Goal: Check status: Check status

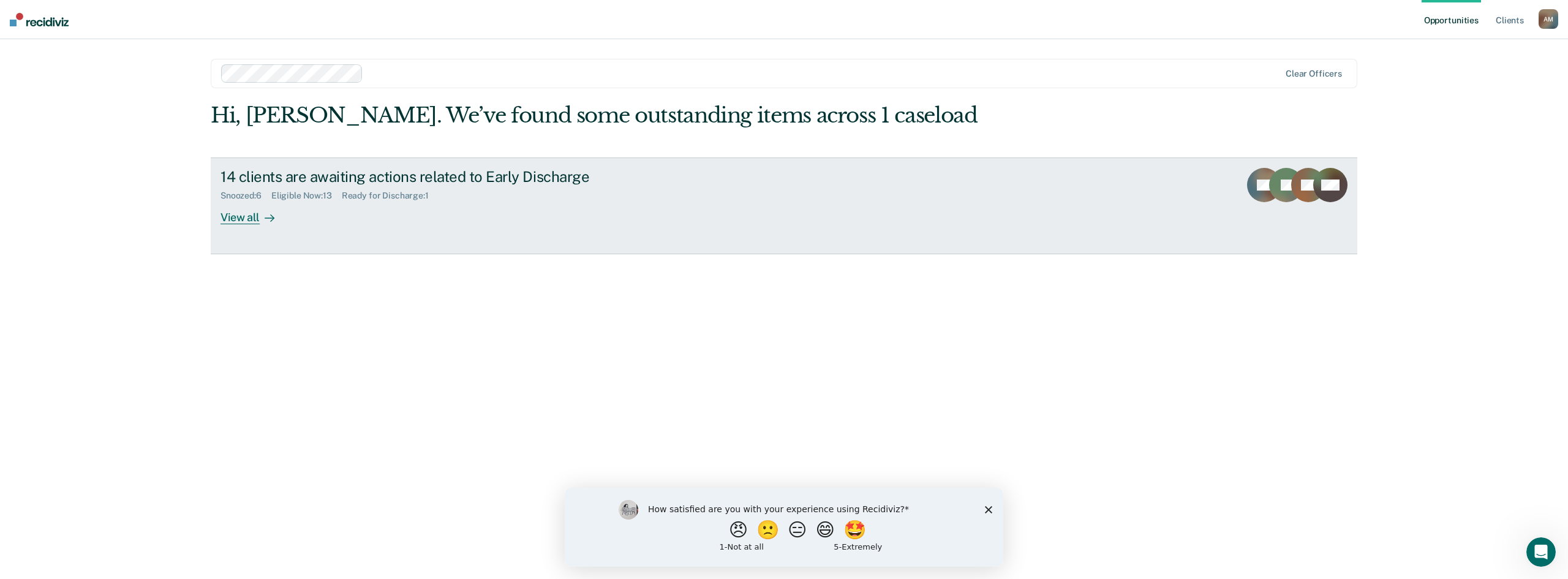
click at [235, 216] on div "View all" at bounding box center [254, 212] width 69 height 24
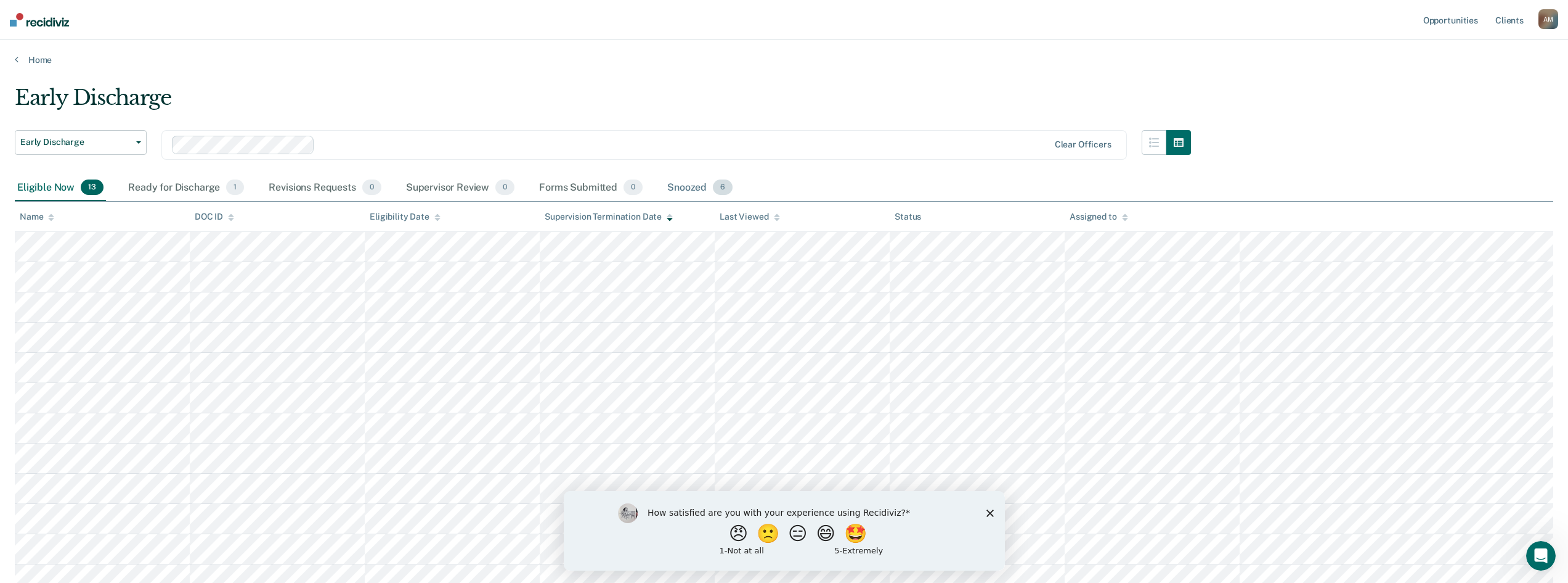
click at [683, 190] on div "Snoozed 6" at bounding box center [699, 188] width 70 height 27
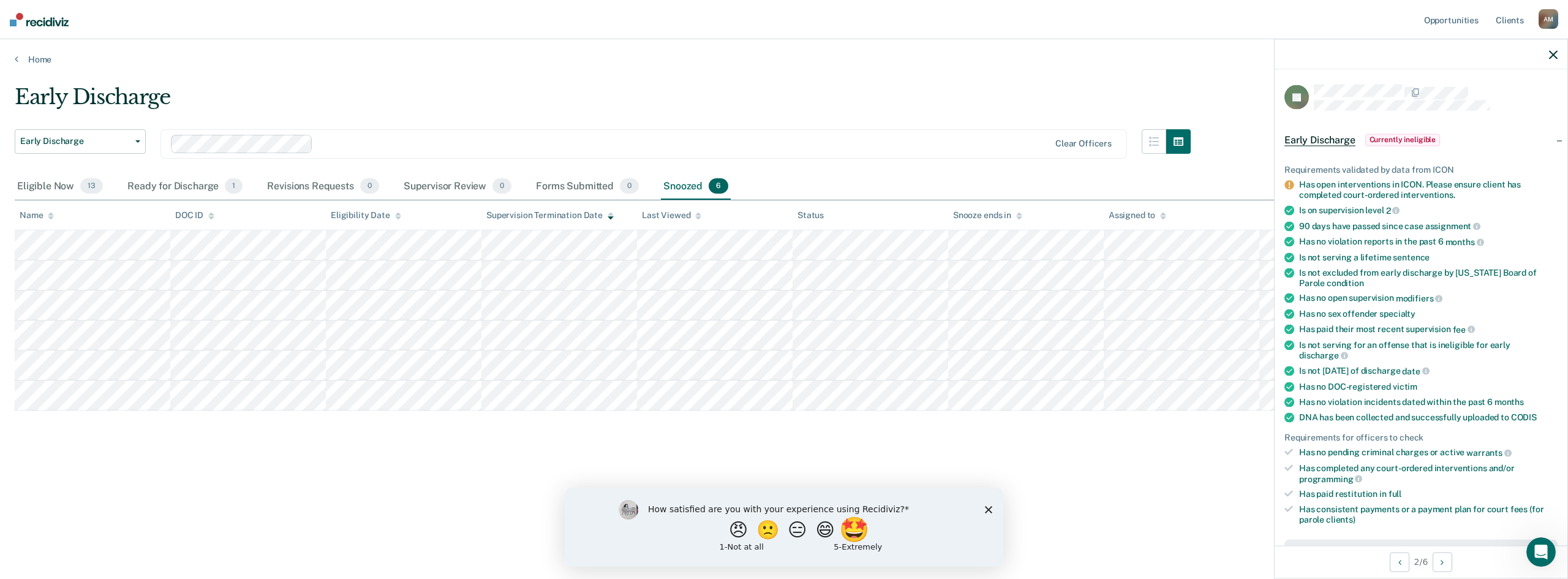
click at [865, 527] on button "🤩" at bounding box center [855, 528] width 33 height 24
click at [985, 514] on icon "Close survey" at bounding box center [988, 514] width 7 height 7
